Goal: Check status: Check status

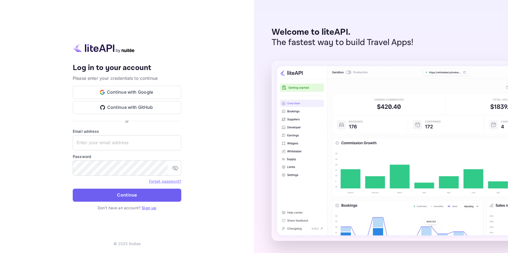
type input "[EMAIL_ADDRESS][DOMAIN_NAME]"
click at [139, 194] on button "Continue" at bounding box center [127, 195] width 109 height 13
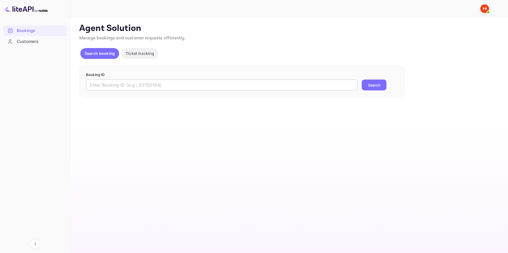
click at [111, 82] on input "text" at bounding box center [221, 84] width 271 height 11
paste input "9677673"
type input "9677673"
click at [371, 87] on button "Search" at bounding box center [374, 84] width 25 height 11
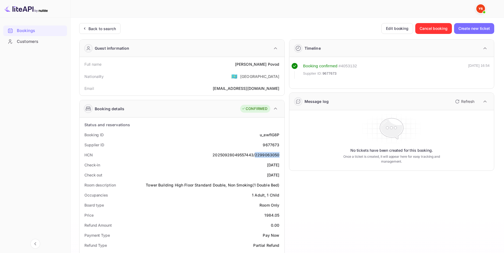
drag, startPoint x: 255, startPoint y: 154, endPoint x: 280, endPoint y: 154, distance: 25.5
click at [280, 154] on div "HCN 20250928049557443/2299063050" at bounding box center [182, 155] width 200 height 10
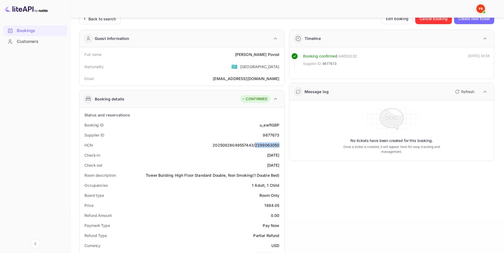
scroll to position [27, 0]
